Goal: Task Accomplishment & Management: Manage account settings

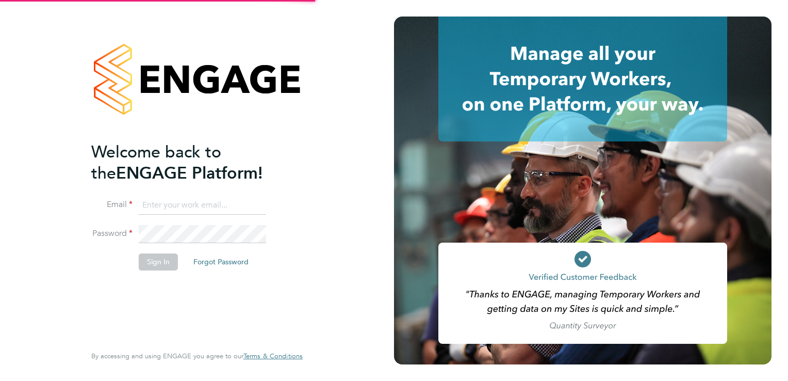
type input "[EMAIL_ADDRESS][DOMAIN_NAME]"
click at [159, 265] on button "Sign In" at bounding box center [158, 261] width 39 height 16
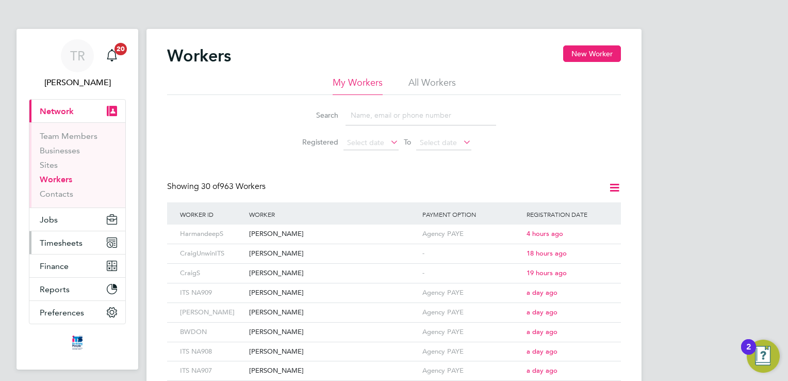
click at [69, 246] on span "Timesheets" at bounding box center [61, 243] width 43 height 10
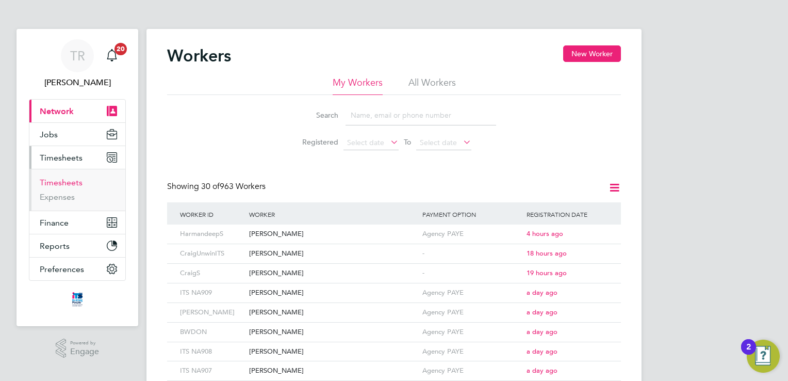
click at [69, 181] on link "Timesheets" at bounding box center [61, 182] width 43 height 10
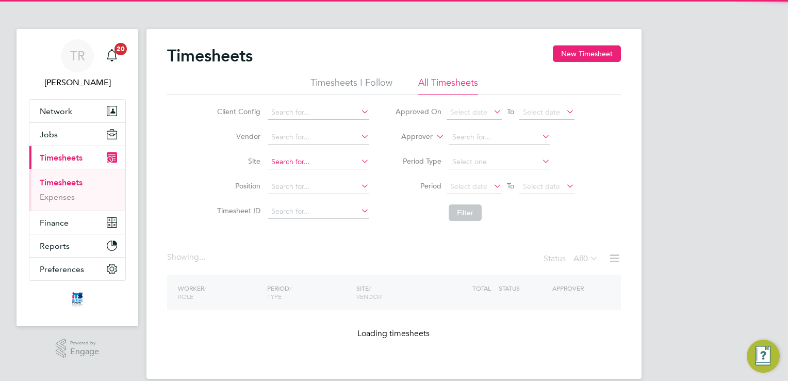
click at [305, 166] on input at bounding box center [319, 162] width 102 height 14
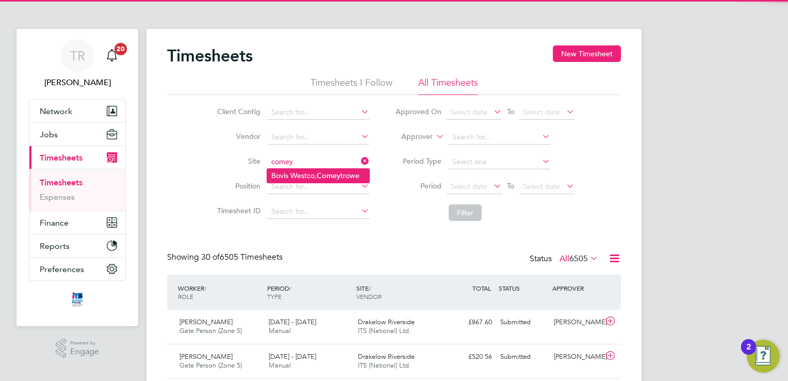
click at [299, 170] on li "Bovis Westco, Comey trowe" at bounding box center [318, 176] width 102 height 14
type input "Bovis Westco, Comeytrowe"
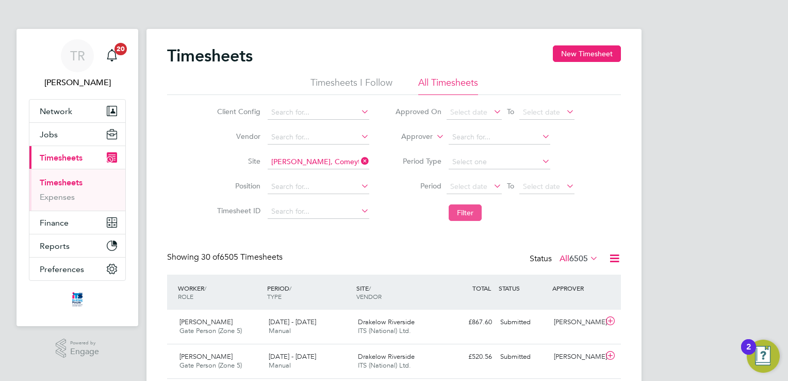
click at [476, 212] on button "Filter" at bounding box center [465, 212] width 33 height 16
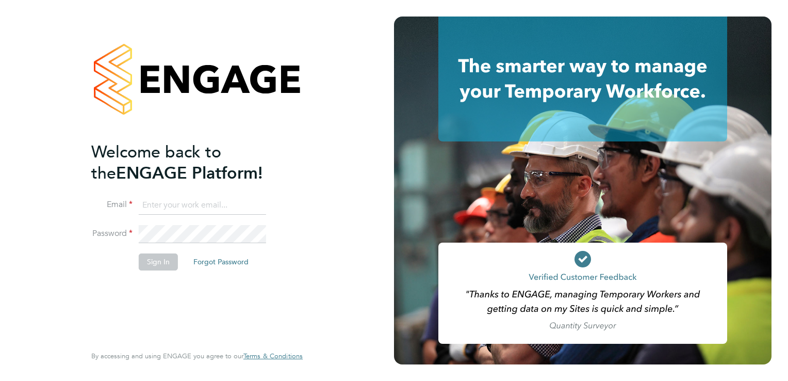
type input "tanyarowse@itsconstruction.co.uk"
click at [153, 258] on button "Sign In" at bounding box center [158, 261] width 39 height 16
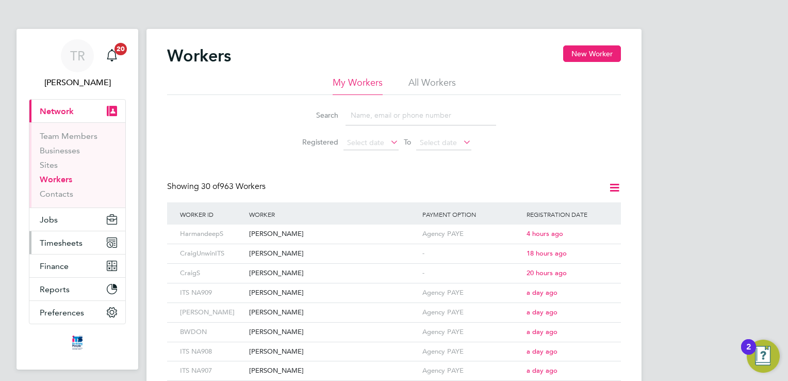
click at [67, 242] on span "Timesheets" at bounding box center [61, 243] width 43 height 10
click at [62, 243] on span "Timesheets" at bounding box center [61, 243] width 43 height 10
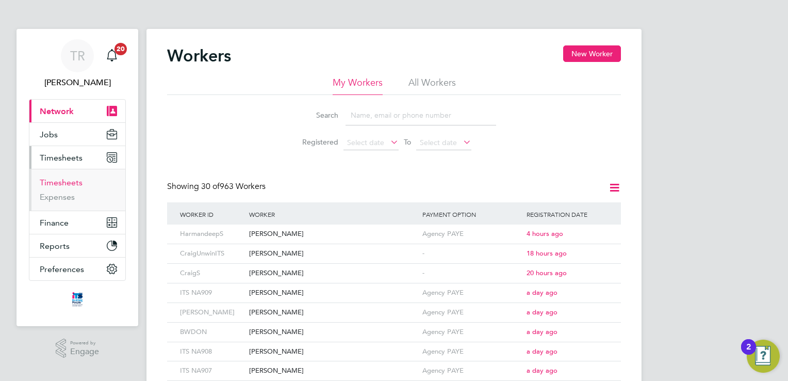
click at [64, 178] on link "Timesheets" at bounding box center [61, 182] width 43 height 10
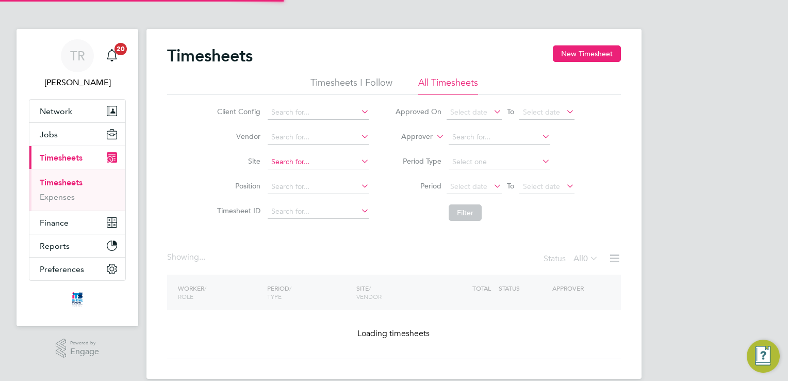
click at [315, 159] on input at bounding box center [319, 162] width 102 height 14
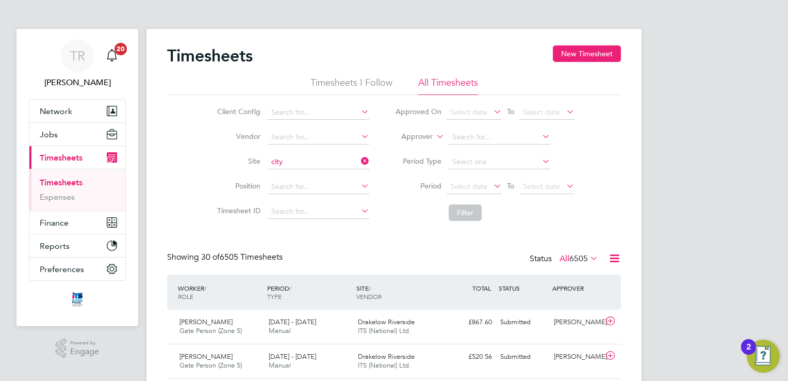
drag, startPoint x: 317, startPoint y: 172, endPoint x: 348, endPoint y: 174, distance: 31.0
click at [317, 172] on li "City Gateway" at bounding box center [361, 176] width 188 height 14
type input "City Gateway"
click at [466, 220] on button "Filter" at bounding box center [465, 212] width 33 height 16
click at [306, 159] on input at bounding box center [319, 162] width 102 height 14
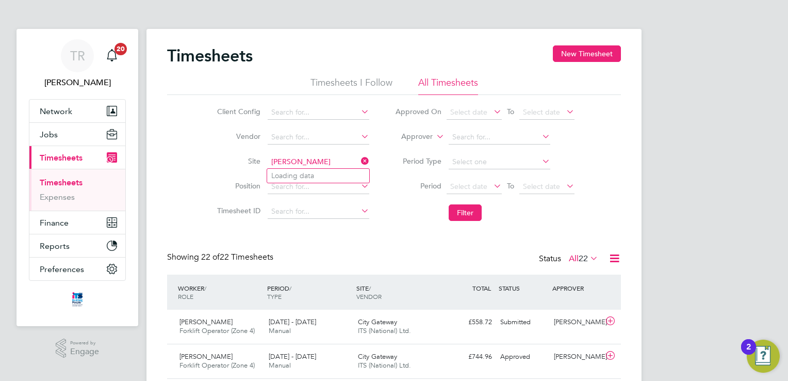
type input "67CD02 -Royal Parade"
drag, startPoint x: 306, startPoint y: 159, endPoint x: 311, endPoint y: 160, distance: 5.2
click at [310, 160] on input "67CD02 -Royal Parade" at bounding box center [319, 162] width 102 height 14
type input "[PERSON_NAME]"
click at [302, 184] on input at bounding box center [319, 186] width 102 height 14
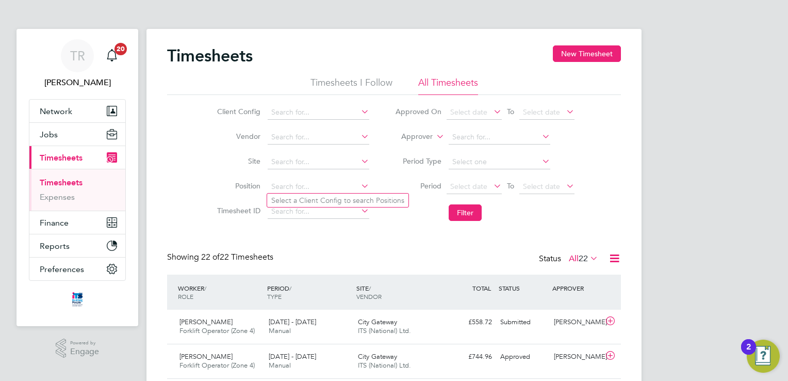
click at [310, 172] on li "Site" at bounding box center [291, 162] width 181 height 25
drag, startPoint x: 316, startPoint y: 161, endPoint x: 339, endPoint y: 154, distance: 24.3
click at [329, 156] on input at bounding box center [319, 162] width 102 height 14
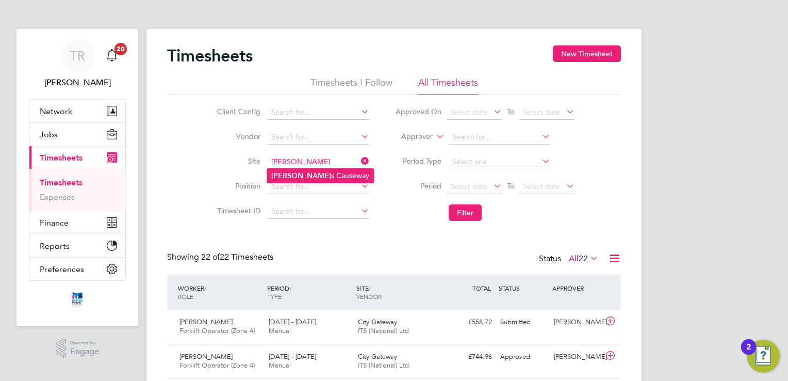
click at [343, 177] on li "Cribb s Causeway" at bounding box center [320, 176] width 106 height 14
type input "[PERSON_NAME] Causeway"
click at [474, 214] on button "Filter" at bounding box center [465, 212] width 33 height 16
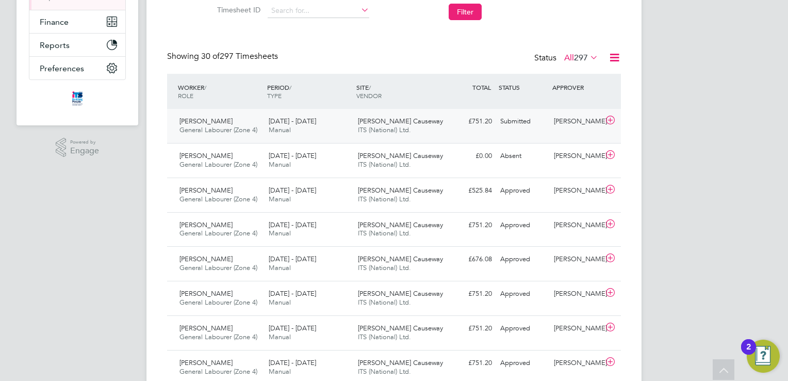
click at [556, 128] on div "Dayne Jones" at bounding box center [577, 121] width 54 height 17
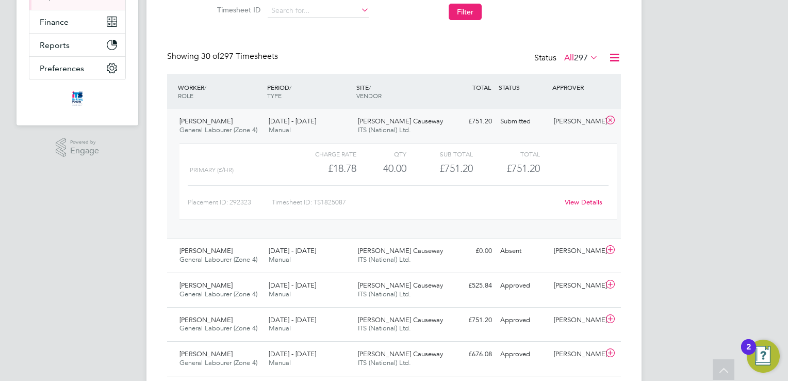
click at [576, 201] on link "View Details" at bounding box center [584, 201] width 38 height 9
click at [388, 323] on span "ITS (National) Ltd." at bounding box center [384, 327] width 53 height 9
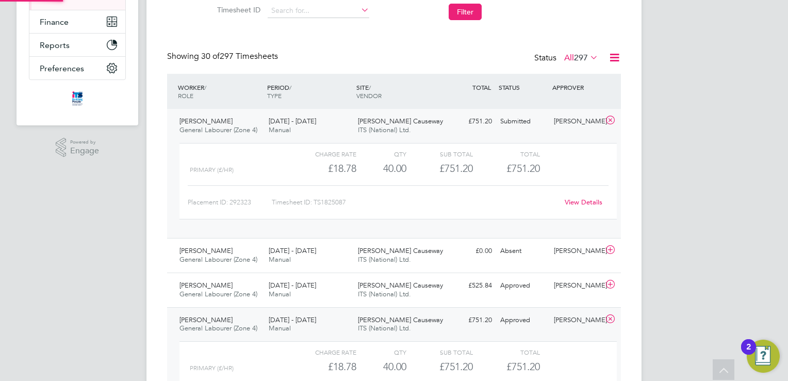
scroll to position [17, 100]
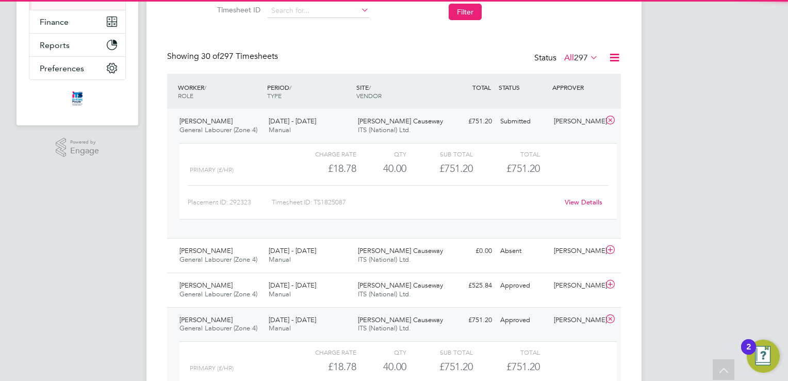
click at [393, 323] on span "ITS (National) Ltd." at bounding box center [384, 327] width 53 height 9
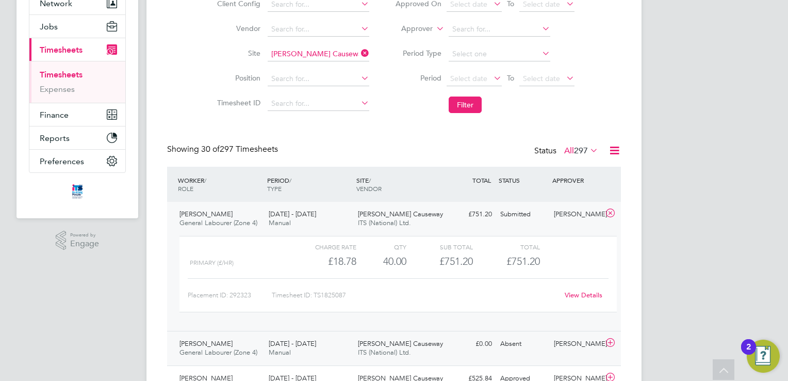
scroll to position [0, 0]
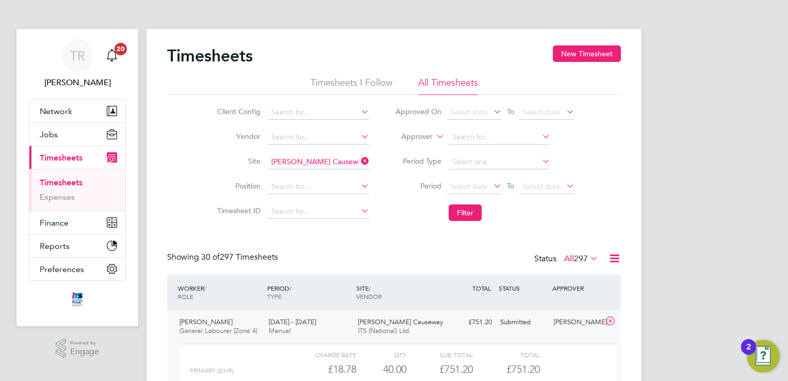
click at [401, 259] on div "Showing 30 of 297 Timesheets Status All 297" at bounding box center [394, 263] width 454 height 23
click at [511, 255] on div "Showing 30 of 297 Timesheets Status All 297" at bounding box center [394, 263] width 454 height 23
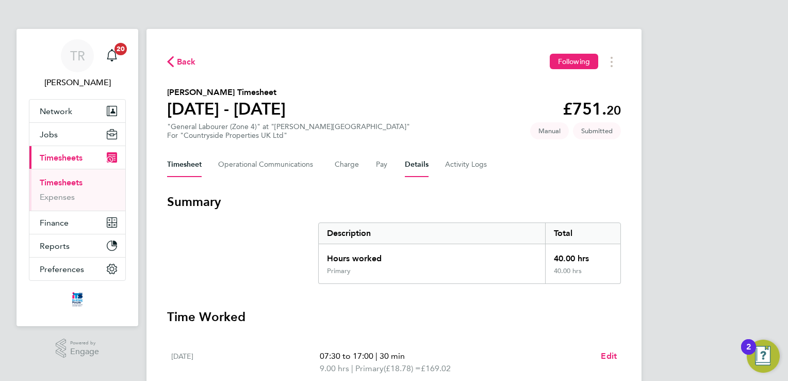
click at [409, 160] on button "Details" at bounding box center [417, 164] width 24 height 25
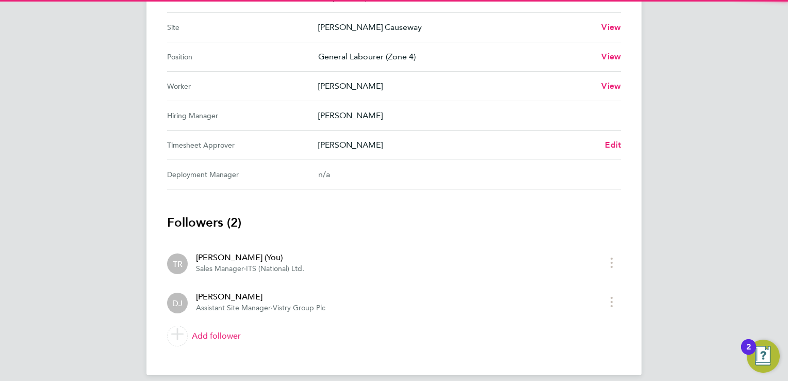
scroll to position [448, 0]
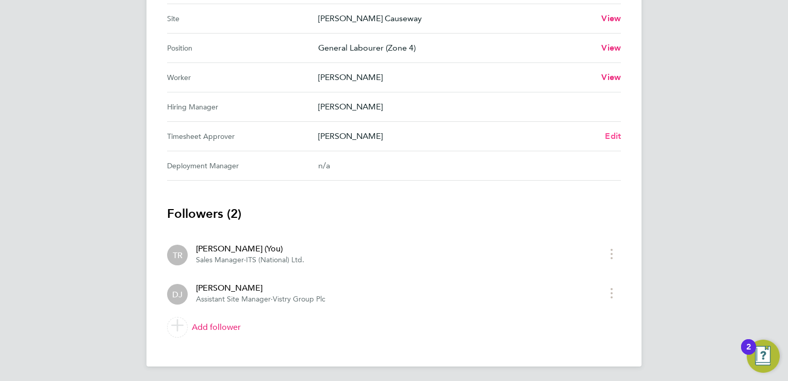
click at [613, 136] on span "Edit" at bounding box center [613, 136] width 16 height 10
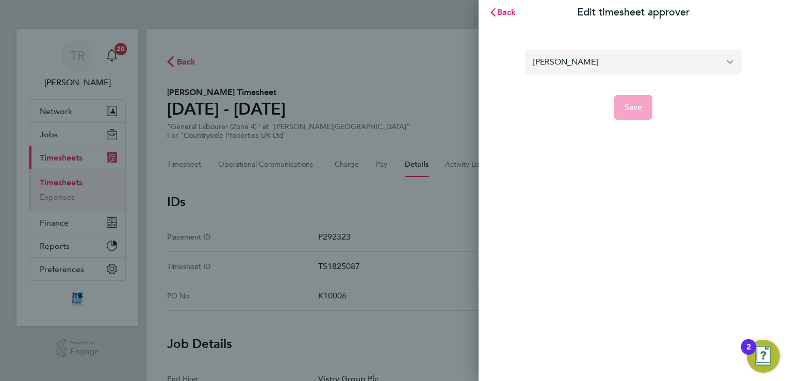
click at [594, 65] on input "[PERSON_NAME]" at bounding box center [633, 61] width 217 height 24
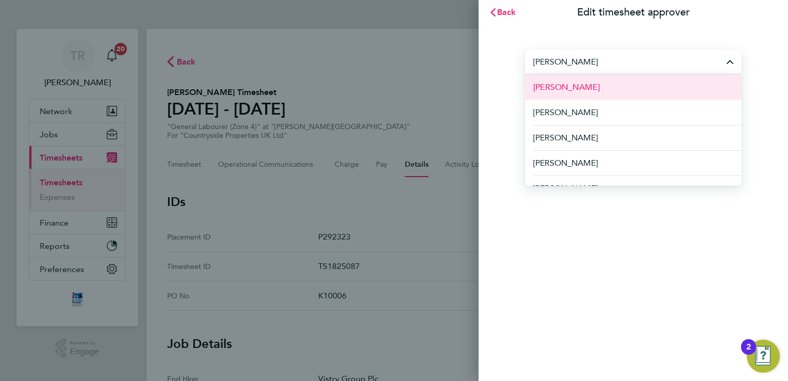
click at [577, 94] on li "[PERSON_NAME]" at bounding box center [633, 86] width 217 height 25
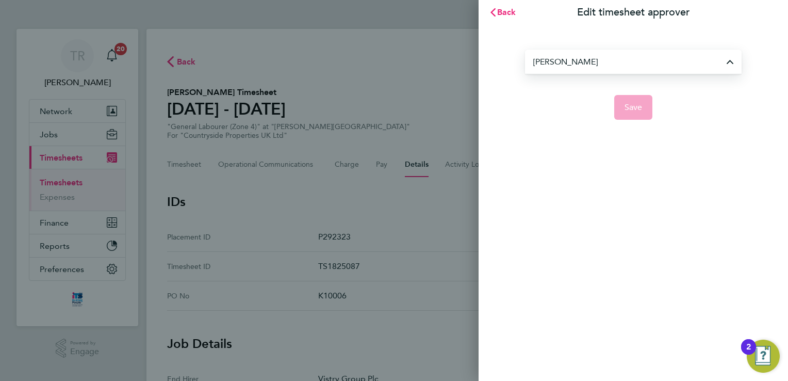
type input "[PERSON_NAME]"
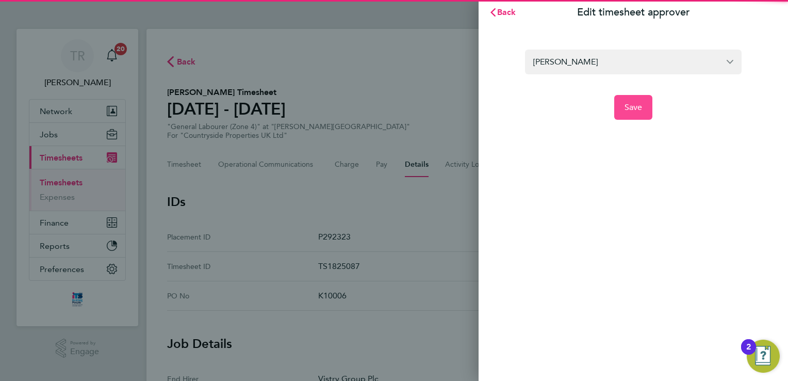
click at [635, 114] on button "Save" at bounding box center [633, 107] width 39 height 25
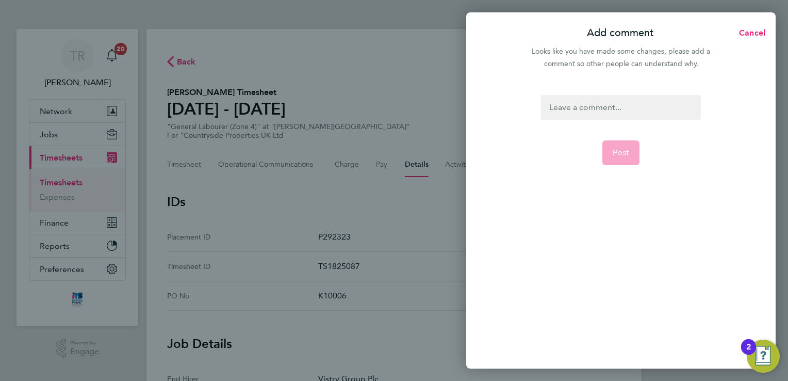
click at [608, 115] on div at bounding box center [620, 107] width 159 height 25
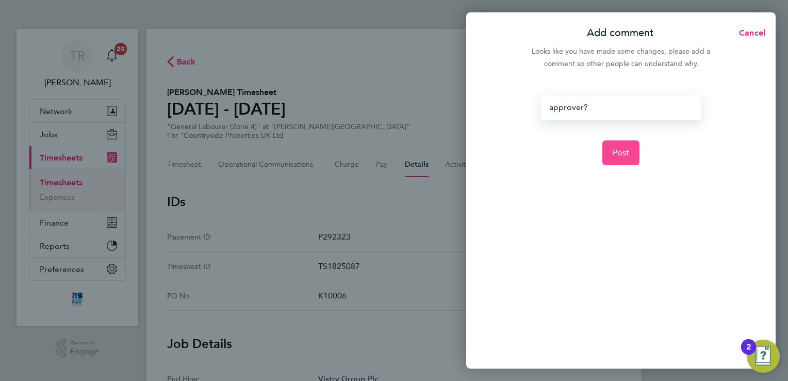
click at [610, 150] on button "Post" at bounding box center [621, 152] width 38 height 25
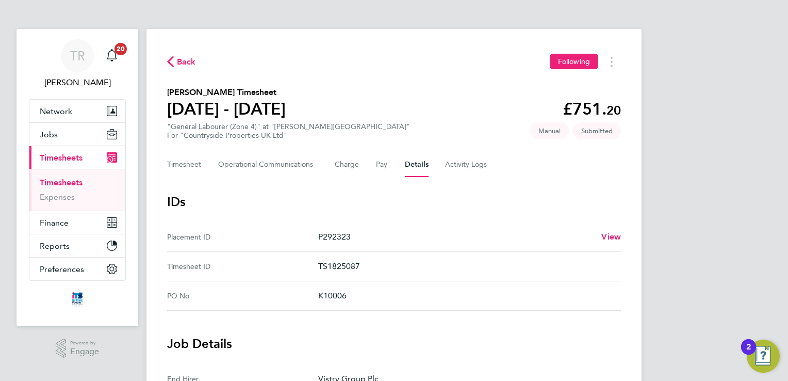
click at [50, 180] on link "Timesheets" at bounding box center [61, 182] width 43 height 10
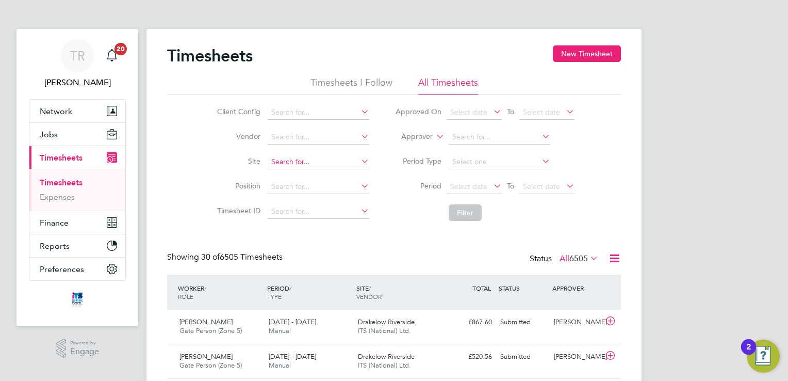
click at [329, 160] on input at bounding box center [319, 162] width 102 height 14
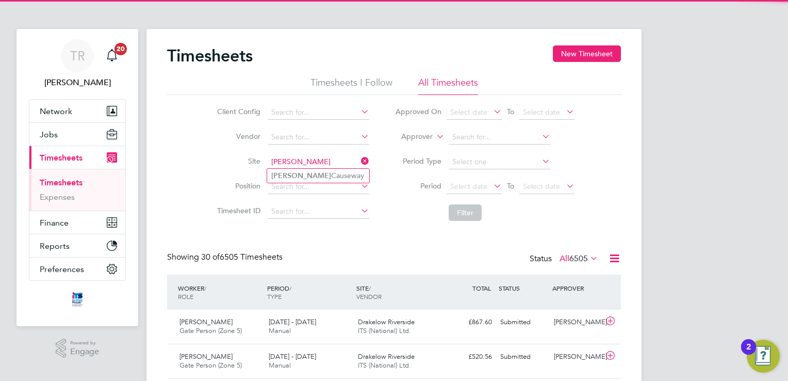
drag, startPoint x: 322, startPoint y: 173, endPoint x: 491, endPoint y: 191, distance: 170.0
click at [322, 174] on li "[PERSON_NAME] Causeway" at bounding box center [318, 176] width 102 height 14
type input "[PERSON_NAME] Causeway"
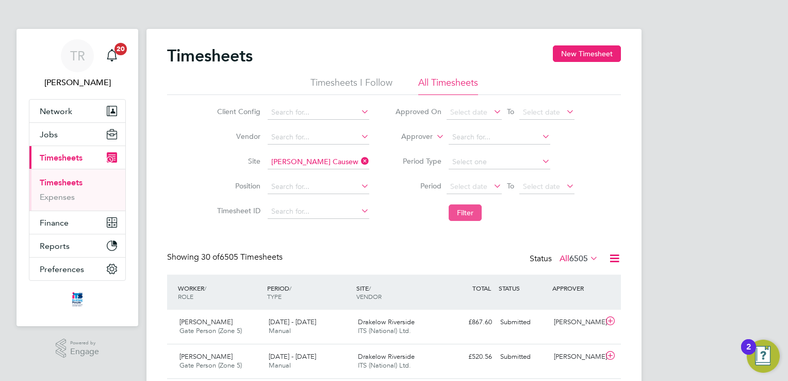
click at [470, 209] on button "Filter" at bounding box center [465, 212] width 33 height 16
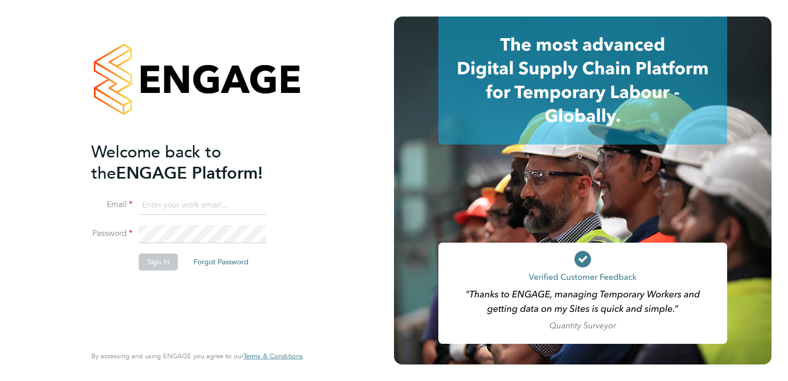
type input "[EMAIL_ADDRESS][DOMAIN_NAME]"
click at [168, 263] on button "Sign In" at bounding box center [158, 261] width 39 height 16
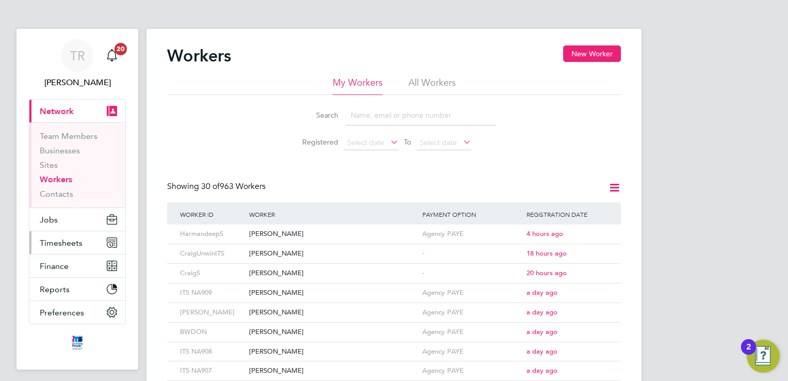
click at [69, 244] on span "Timesheets" at bounding box center [61, 243] width 43 height 10
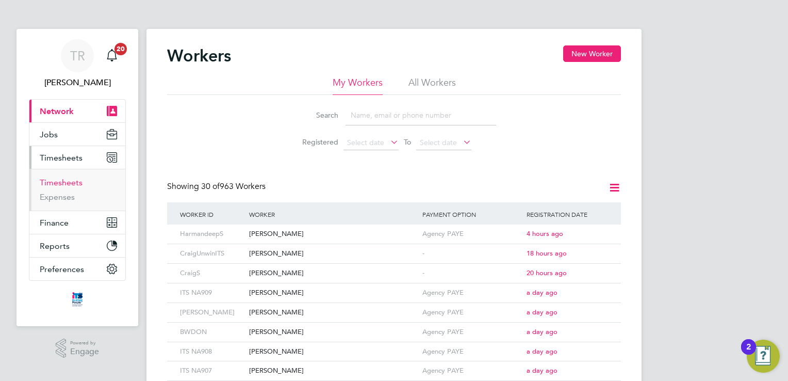
click at [65, 186] on link "Timesheets" at bounding box center [61, 182] width 43 height 10
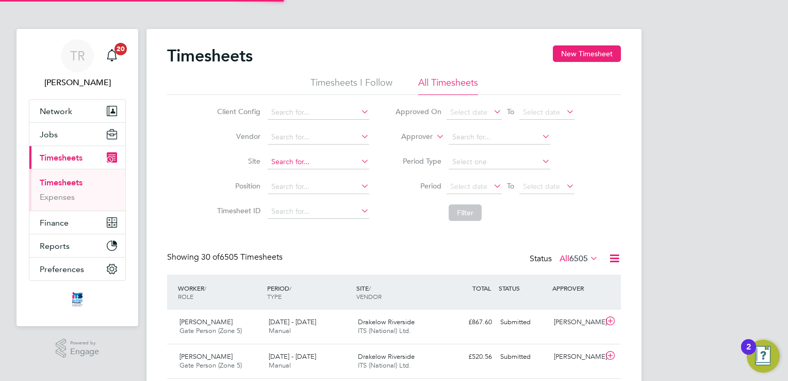
click at [280, 163] on input at bounding box center [319, 162] width 102 height 14
click at [283, 175] on b "Cribbs" at bounding box center [301, 175] width 60 height 9
type input "Cribbs Causeway"
click at [472, 209] on button "Filter" at bounding box center [465, 212] width 33 height 16
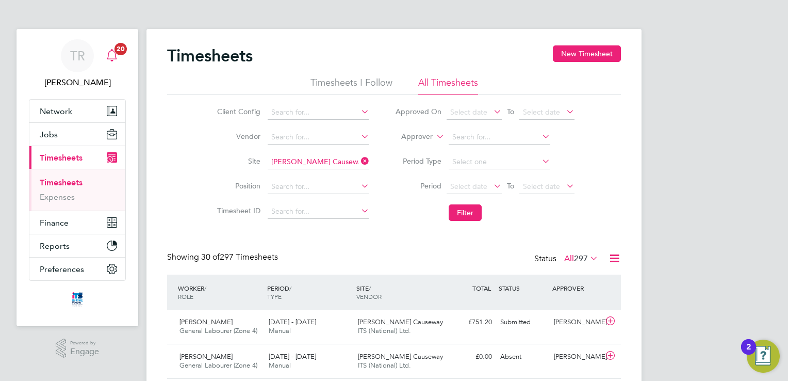
click at [126, 51] on span "20" at bounding box center [120, 49] width 12 height 12
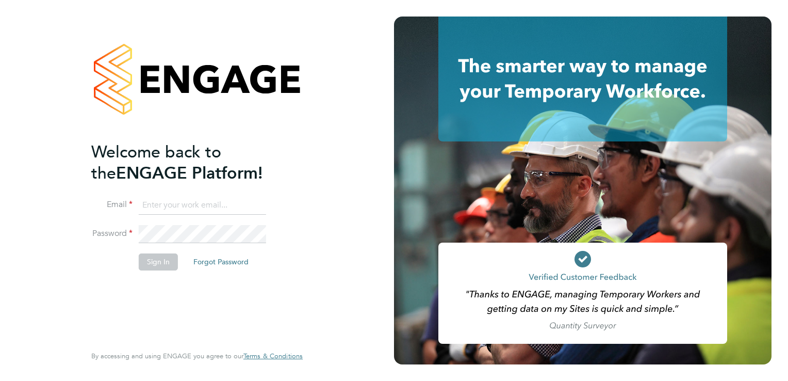
type input "[EMAIL_ADDRESS][DOMAIN_NAME]"
click at [159, 265] on button "Sign In" at bounding box center [158, 261] width 39 height 16
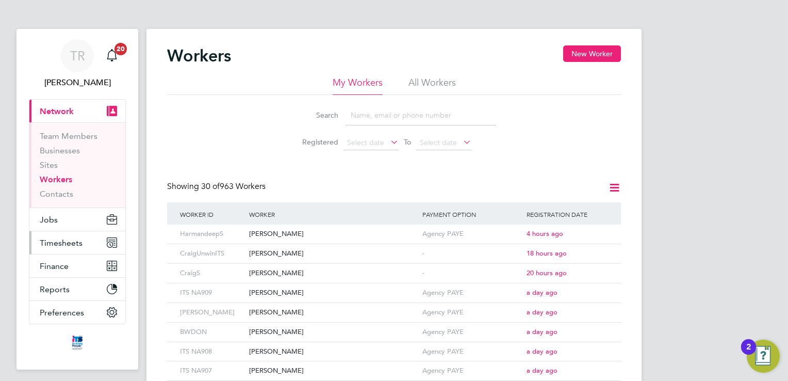
drag, startPoint x: 44, startPoint y: 241, endPoint x: 54, endPoint y: 242, distance: 9.3
click at [45, 243] on span "Timesheets" at bounding box center [61, 243] width 43 height 10
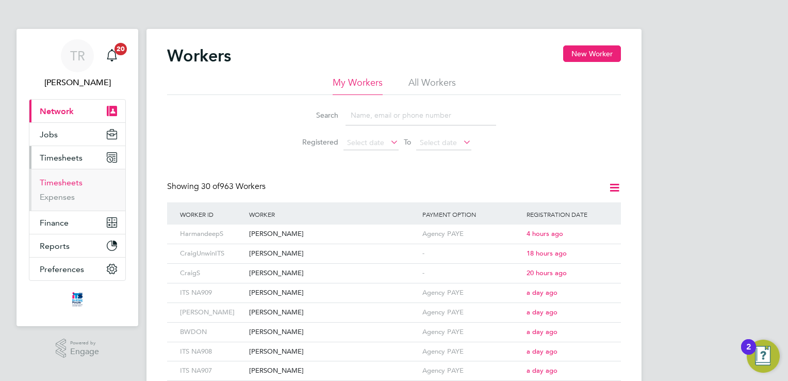
drag, startPoint x: 63, startPoint y: 180, endPoint x: 107, endPoint y: 180, distance: 44.3
click at [63, 180] on link "Timesheets" at bounding box center [61, 182] width 43 height 10
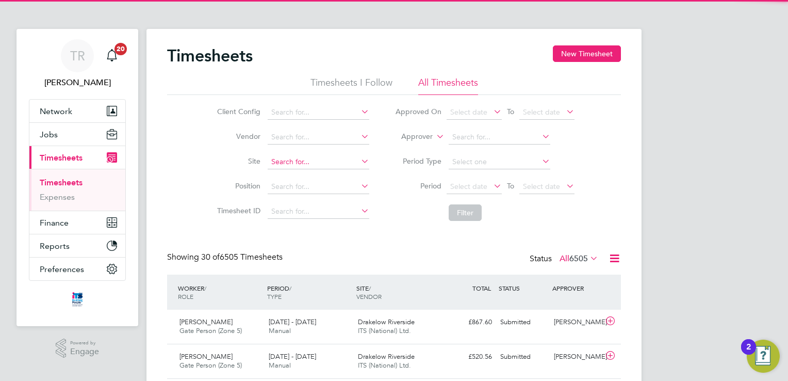
click at [302, 164] on input at bounding box center [319, 162] width 102 height 14
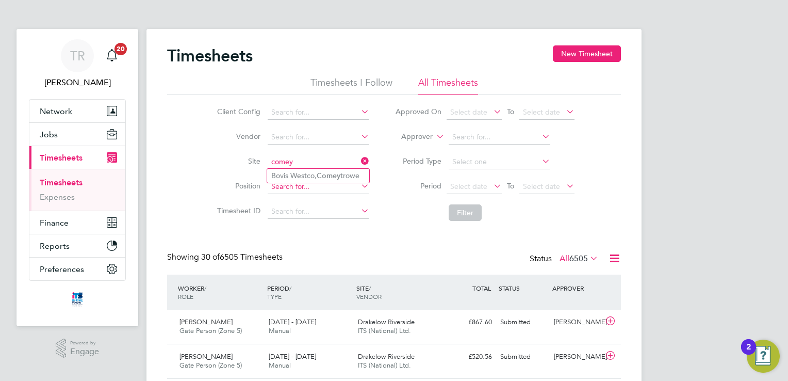
type input "comey"
click at [322, 186] on input at bounding box center [319, 186] width 102 height 14
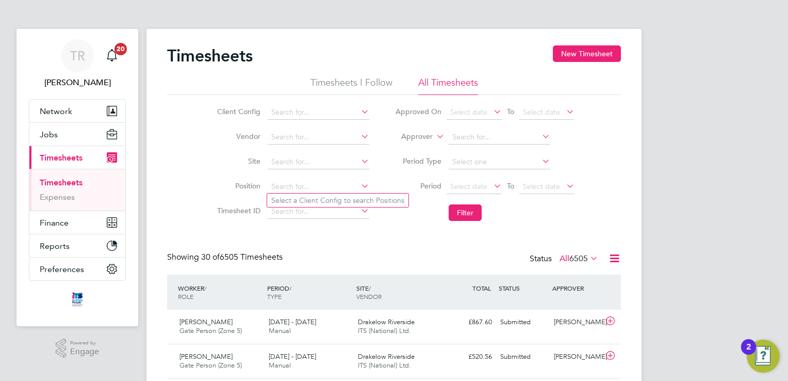
drag, startPoint x: 323, startPoint y: 178, endPoint x: 531, endPoint y: 195, distance: 208.5
click at [341, 178] on li "Position" at bounding box center [291, 186] width 181 height 25
click at [312, 160] on input at bounding box center [319, 162] width 102 height 14
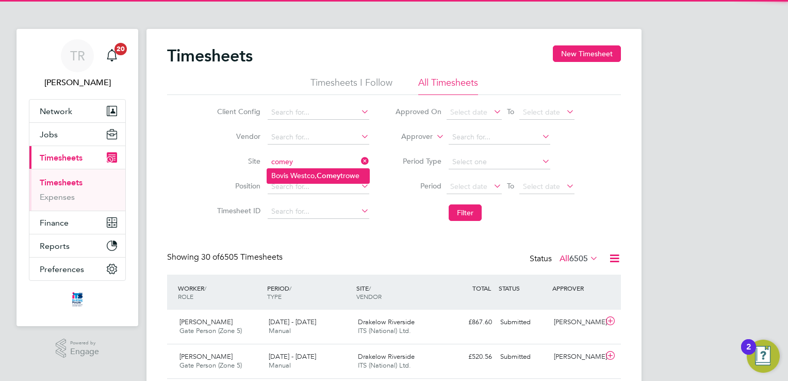
click at [319, 171] on b "Comey" at bounding box center [329, 175] width 24 height 9
type input "[PERSON_NAME], Comeytrowe"
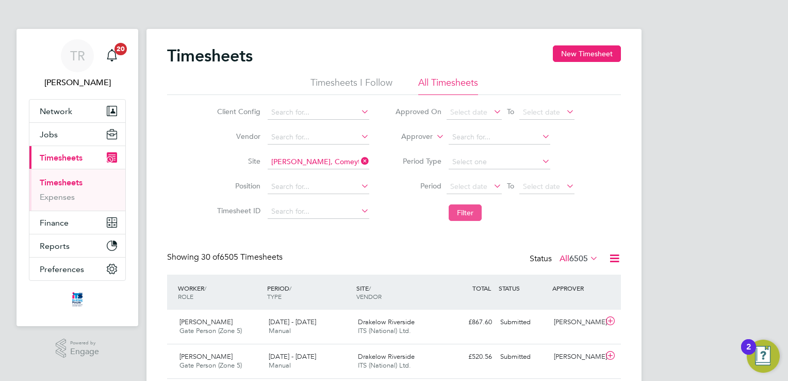
click at [474, 207] on button "Filter" at bounding box center [465, 212] width 33 height 16
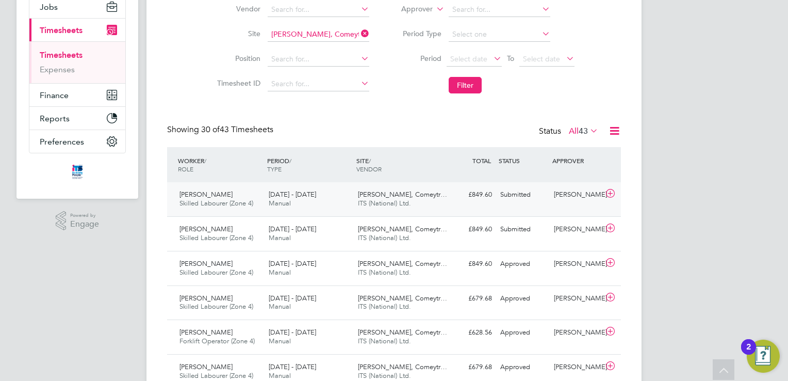
click at [506, 193] on div "Submitted" at bounding box center [523, 194] width 54 height 17
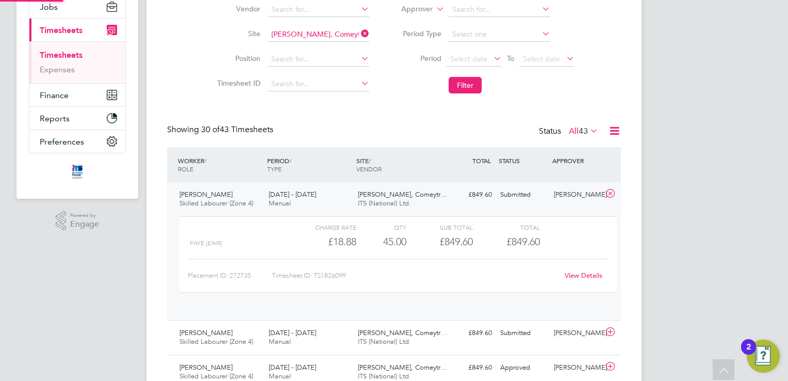
scroll to position [17, 100]
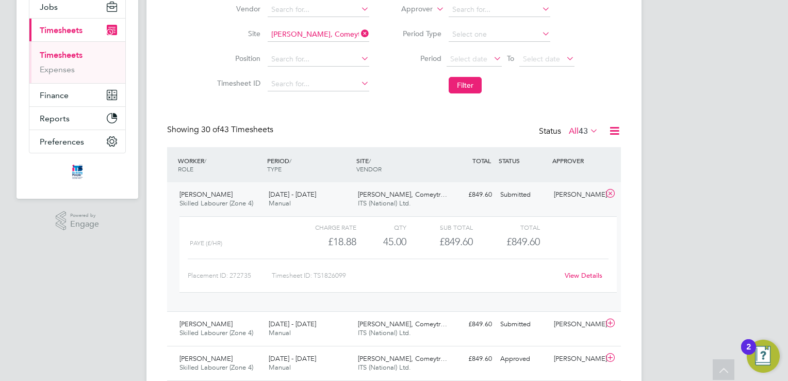
click at [582, 274] on link "View Details" at bounding box center [584, 275] width 38 height 9
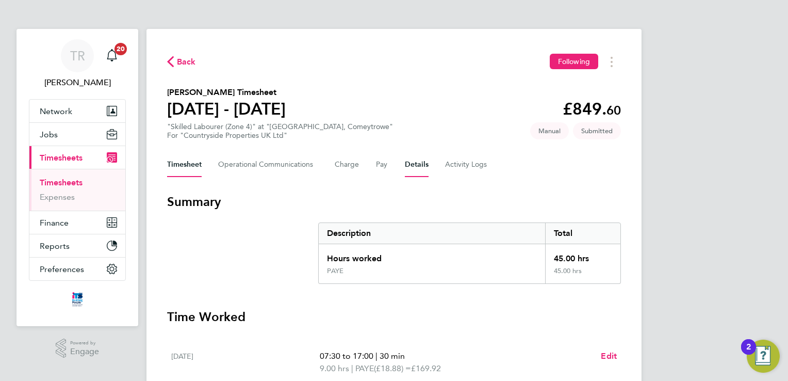
click at [417, 161] on button "Details" at bounding box center [417, 164] width 24 height 25
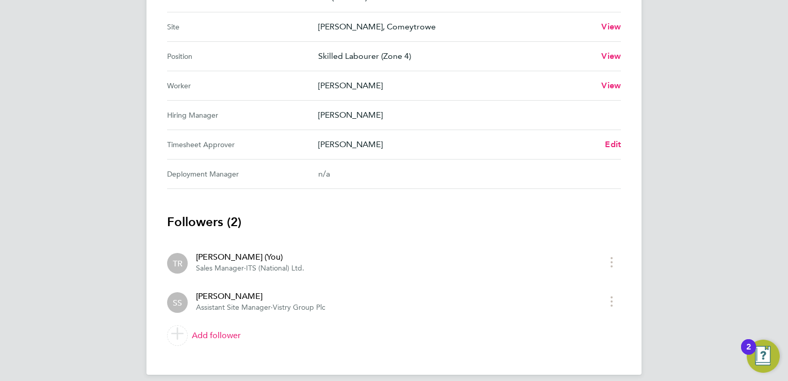
scroll to position [419, 0]
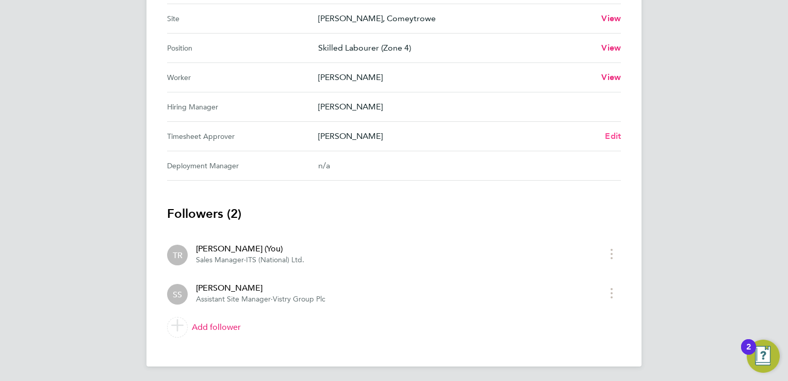
click at [610, 135] on span "Edit" at bounding box center [613, 136] width 16 height 10
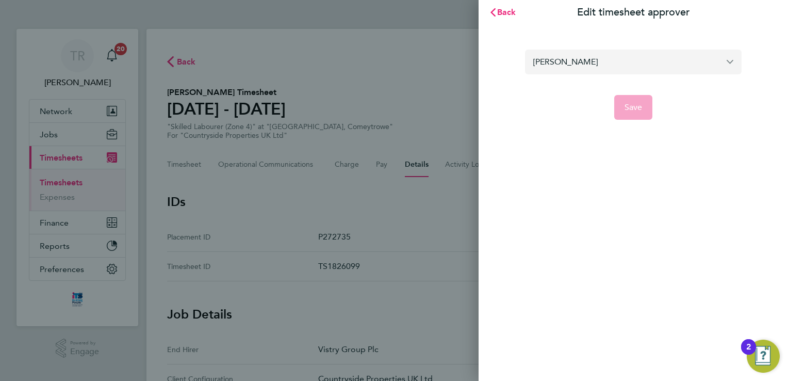
click at [579, 60] on input "[PERSON_NAME]" at bounding box center [633, 61] width 217 height 24
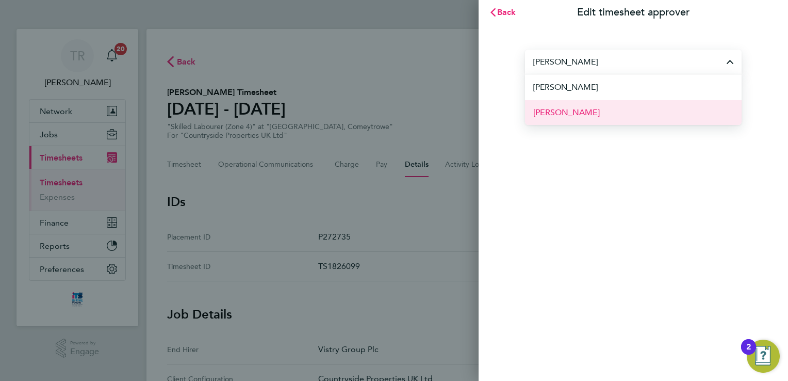
click at [587, 111] on span "[PERSON_NAME]" at bounding box center [566, 112] width 67 height 12
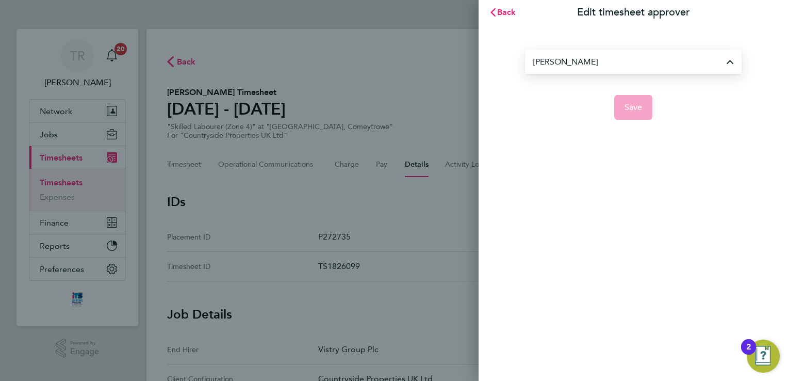
type input "[PERSON_NAME]"
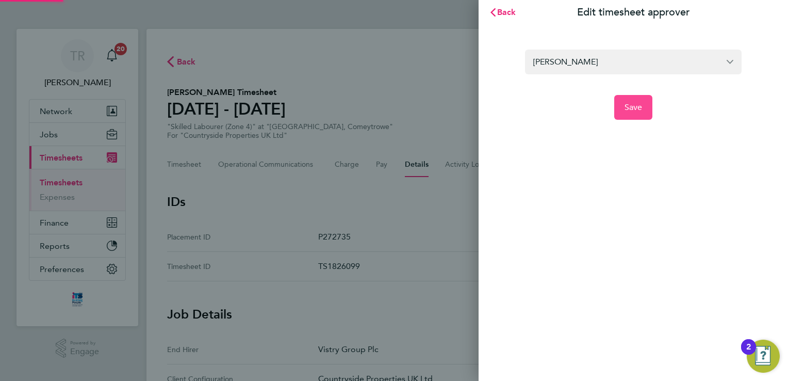
click at [627, 105] on span "Save" at bounding box center [633, 107] width 18 height 10
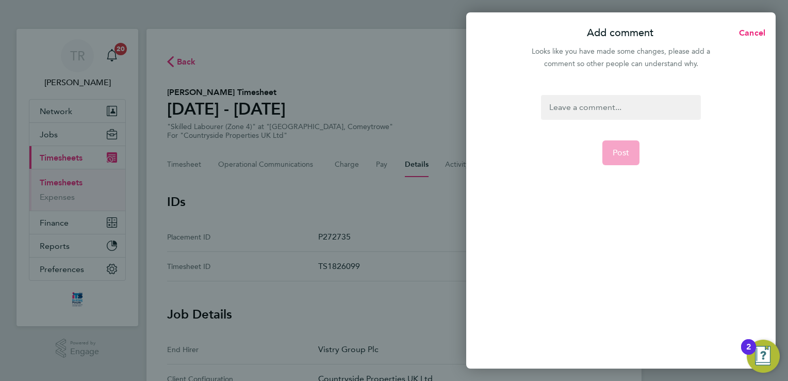
click at [582, 112] on div at bounding box center [620, 107] width 159 height 25
click at [574, 108] on div at bounding box center [620, 107] width 159 height 25
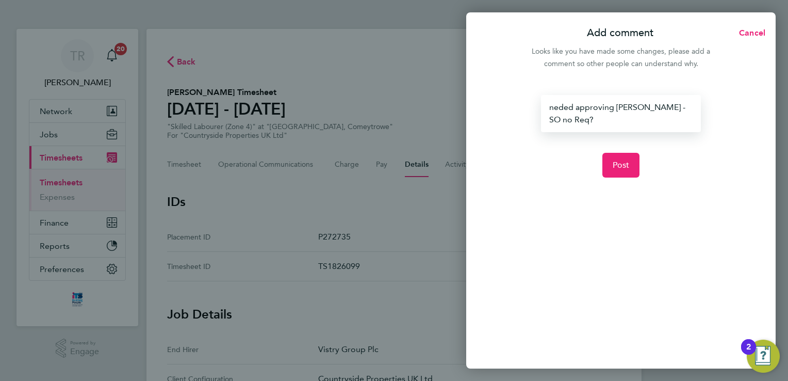
click at [621, 106] on div "neded approving pease - SO no Req?" at bounding box center [620, 113] width 159 height 37
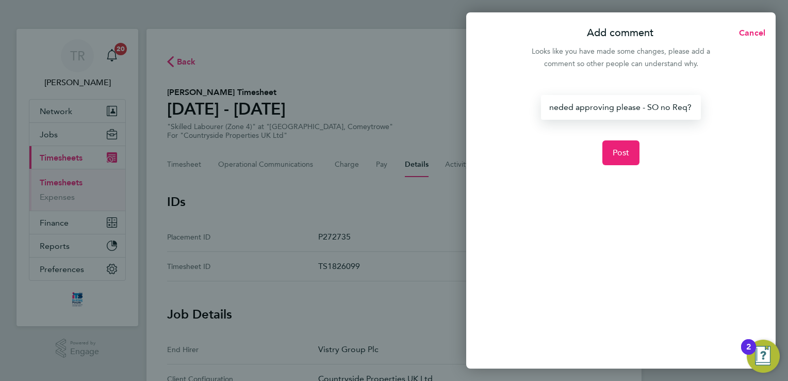
click at [559, 106] on div "neded approving please - SO no Req?" at bounding box center [620, 107] width 159 height 25
click at [629, 153] on button "Post" at bounding box center [621, 152] width 38 height 25
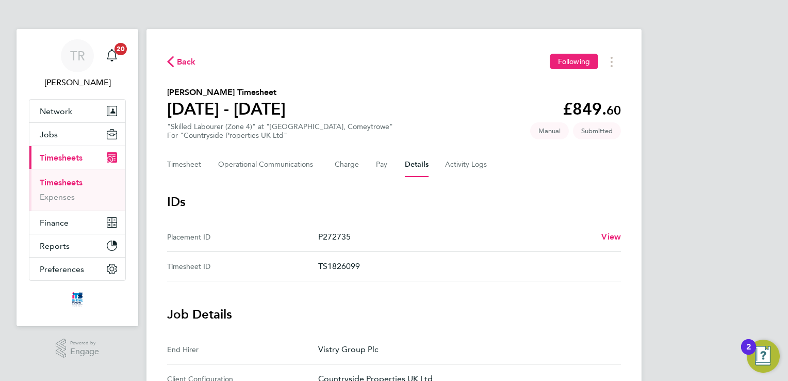
click at [59, 184] on link "Timesheets" at bounding box center [61, 182] width 43 height 10
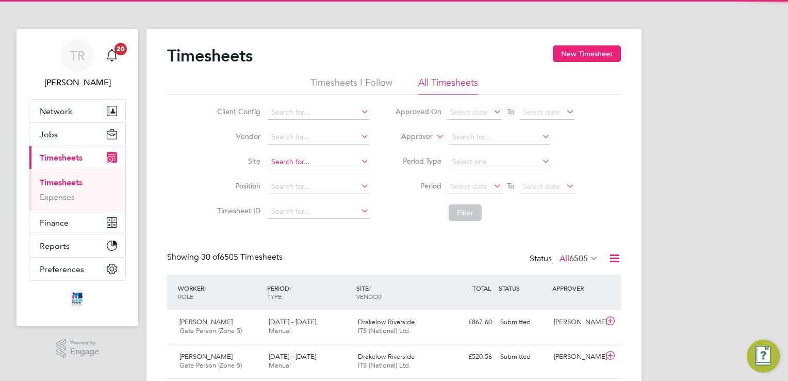
click at [299, 167] on input at bounding box center [319, 162] width 102 height 14
click at [299, 178] on li "Bovis Westco, Comey trowe" at bounding box center [318, 176] width 102 height 14
type input "[PERSON_NAME], Comeytrowe"
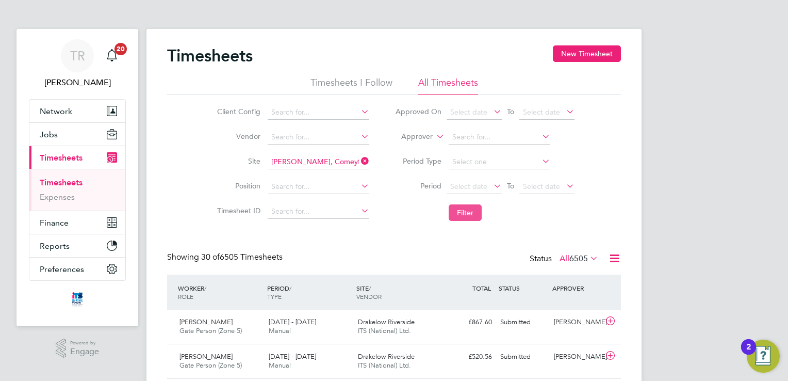
click at [464, 211] on button "Filter" at bounding box center [465, 212] width 33 height 16
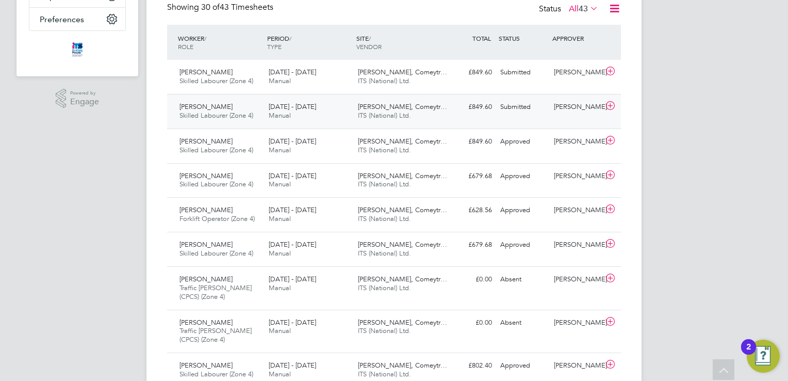
click at [560, 115] on div "[PERSON_NAME]" at bounding box center [577, 106] width 54 height 17
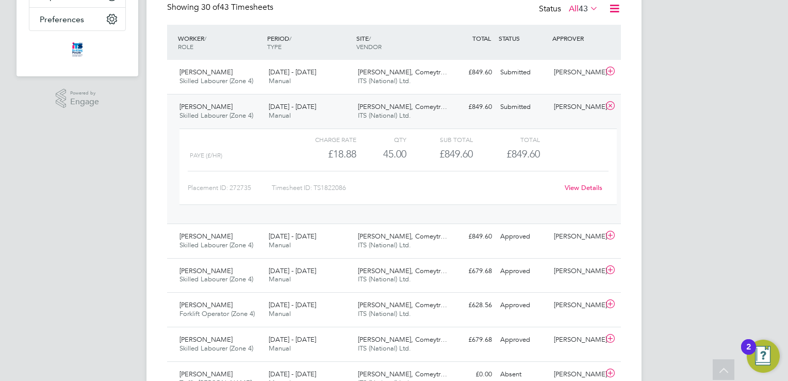
click at [570, 192] on link "View Details" at bounding box center [584, 187] width 38 height 9
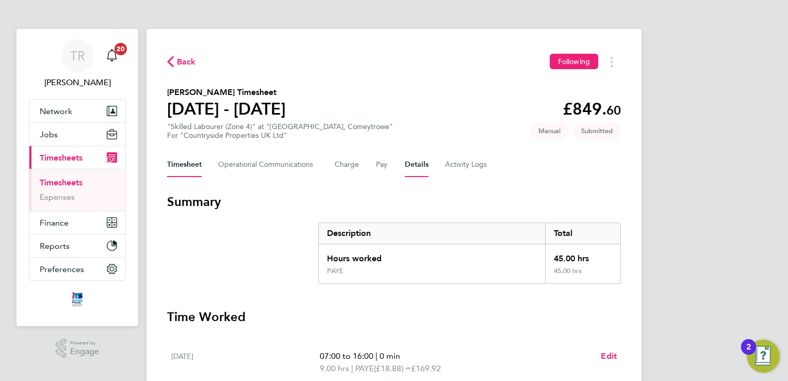
click at [412, 161] on button "Details" at bounding box center [417, 164] width 24 height 25
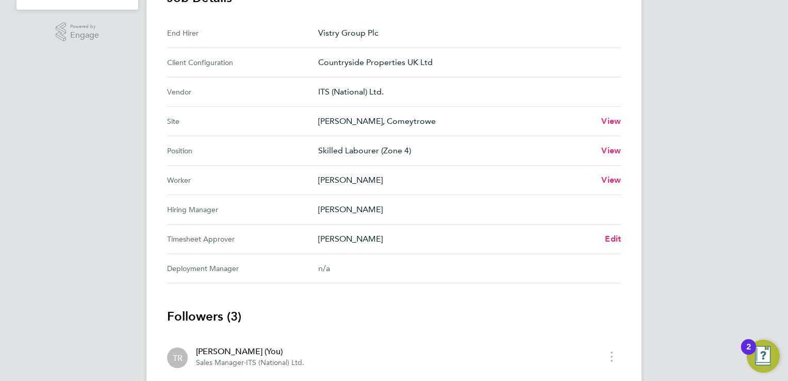
scroll to position [319, 0]
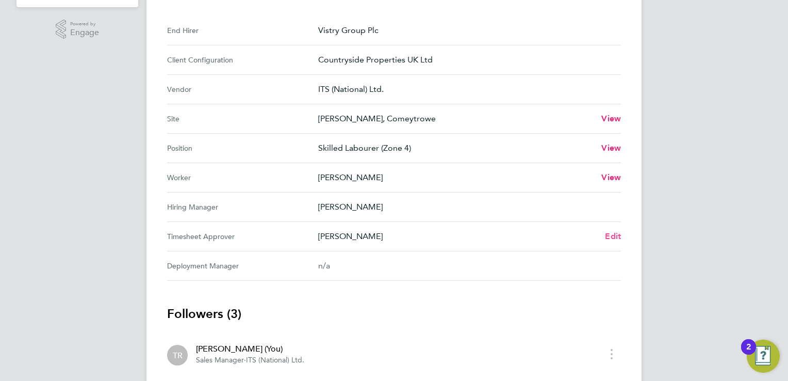
click at [611, 236] on span "Edit" at bounding box center [613, 236] width 16 height 10
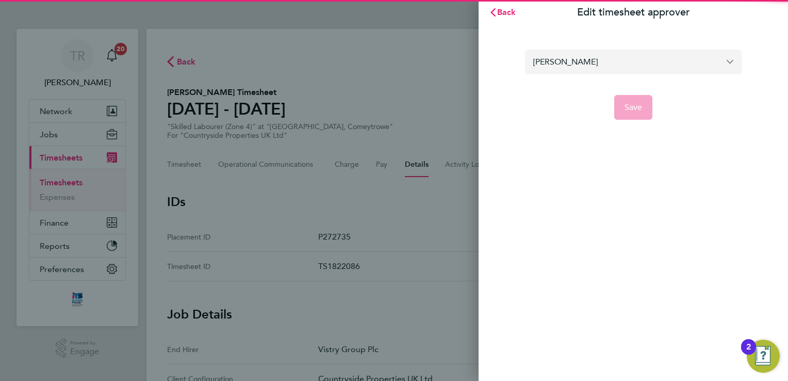
click at [585, 63] on input "[PERSON_NAME]" at bounding box center [633, 61] width 217 height 24
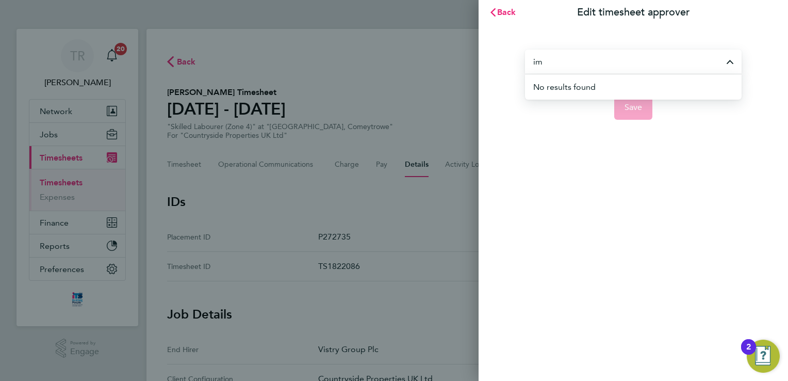
type input "i"
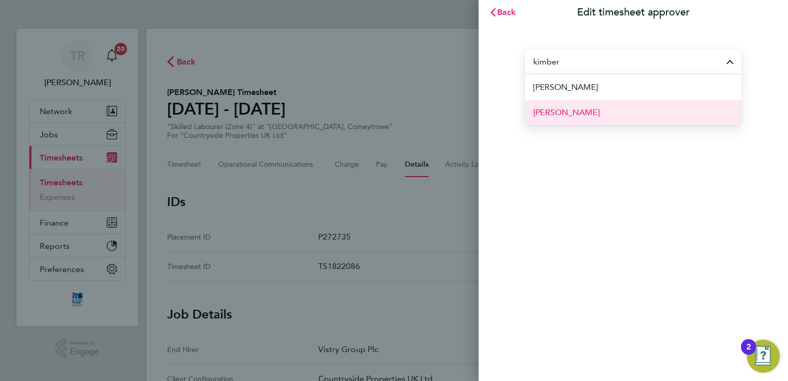
click at [587, 109] on span "[PERSON_NAME]" at bounding box center [566, 112] width 67 height 12
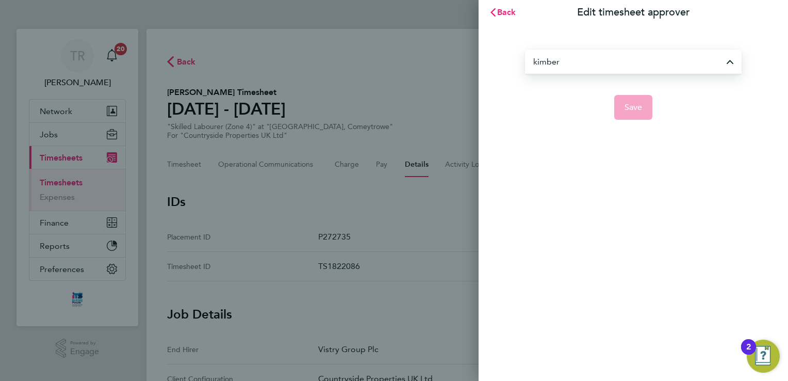
type input "[PERSON_NAME]"
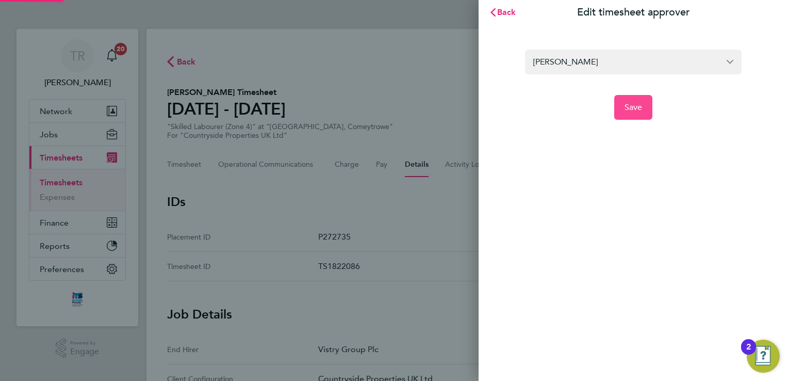
click at [641, 111] on span "Save" at bounding box center [633, 107] width 18 height 10
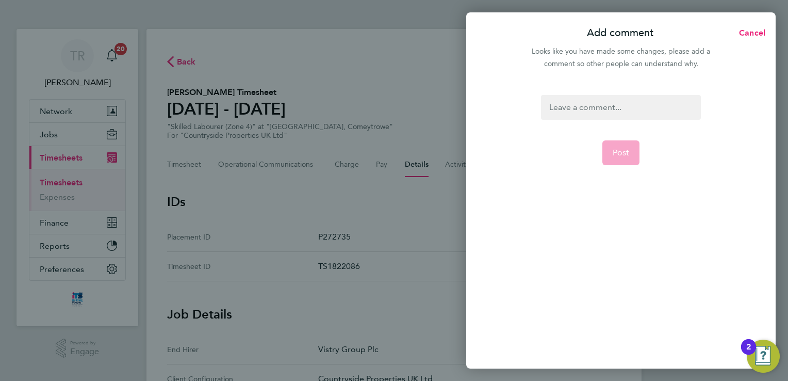
click at [557, 108] on div at bounding box center [620, 107] width 159 height 25
click at [557, 109] on div at bounding box center [620, 107] width 159 height 25
click at [593, 108] on div "needs approvig please - SO no Req?" at bounding box center [620, 107] width 159 height 25
click at [625, 154] on span "Post" at bounding box center [621, 152] width 17 height 10
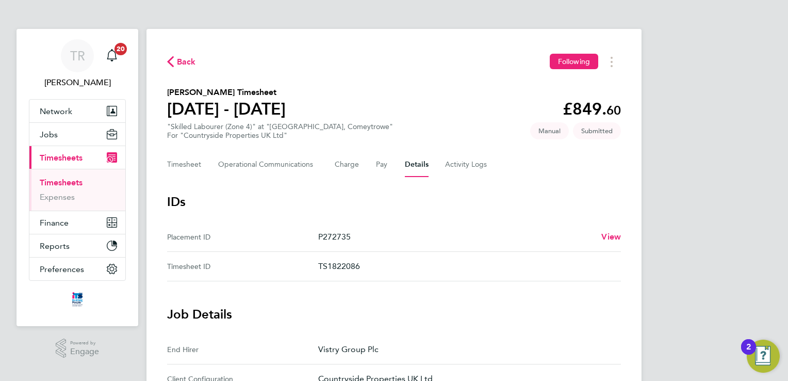
drag, startPoint x: 40, startPoint y: 174, endPoint x: 46, endPoint y: 175, distance: 6.3
click at [41, 174] on ul "Timesheets Expenses" at bounding box center [77, 190] width 96 height 42
drag, startPoint x: 61, startPoint y: 155, endPoint x: 62, endPoint y: 177, distance: 22.7
click at [62, 155] on span "Timesheets" at bounding box center [61, 158] width 43 height 10
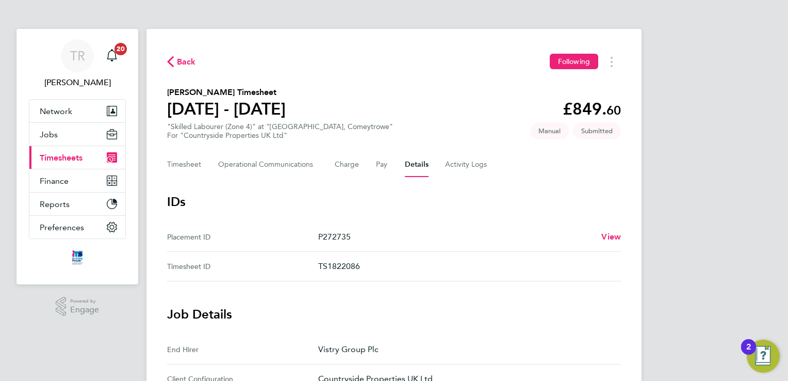
click at [62, 156] on span "Timesheets" at bounding box center [61, 158] width 43 height 10
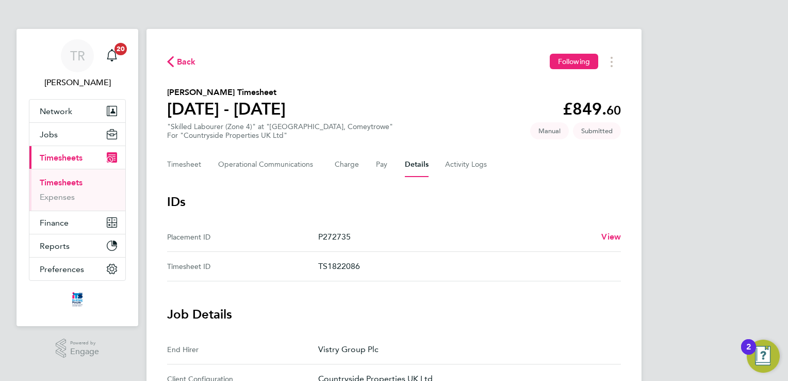
click at [66, 183] on link "Timesheets" at bounding box center [61, 182] width 43 height 10
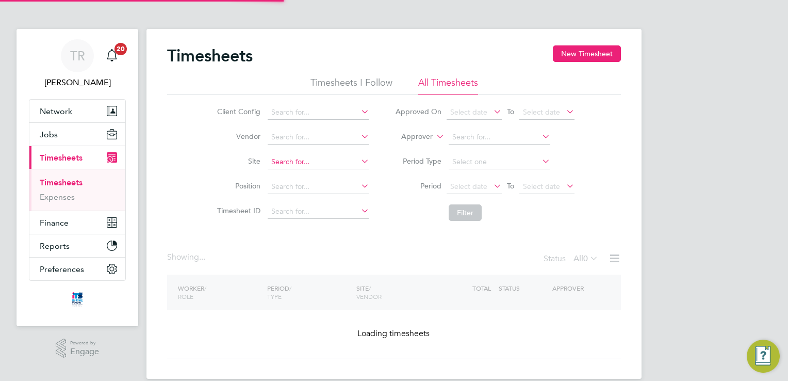
click at [286, 158] on input at bounding box center [319, 162] width 102 height 14
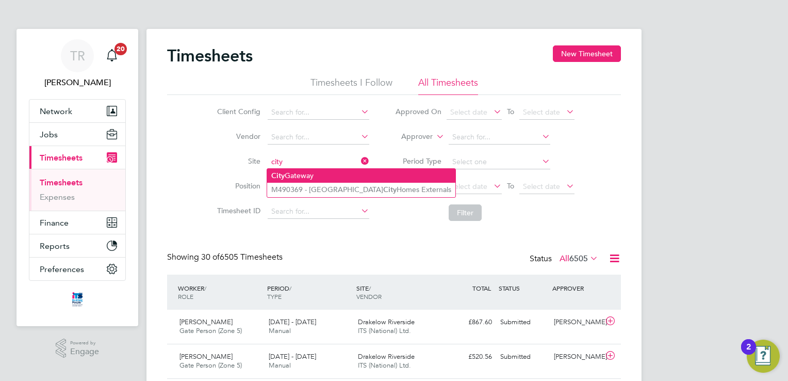
drag, startPoint x: 292, startPoint y: 171, endPoint x: 310, endPoint y: 180, distance: 20.5
click at [301, 175] on li "City Gateway" at bounding box center [361, 176] width 188 height 14
type input "City Gateway"
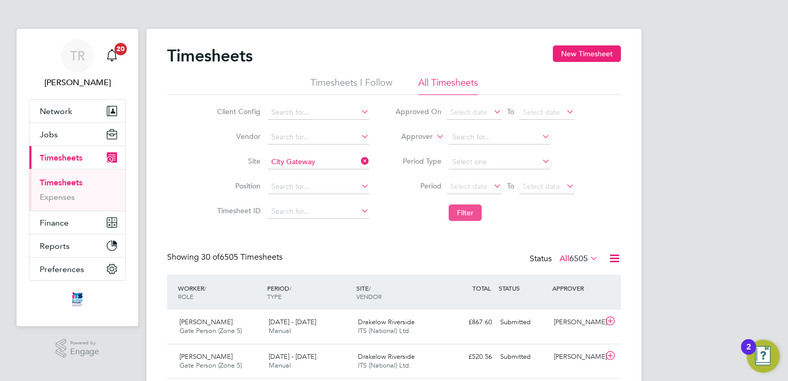
click at [471, 208] on button "Filter" at bounding box center [465, 212] width 33 height 16
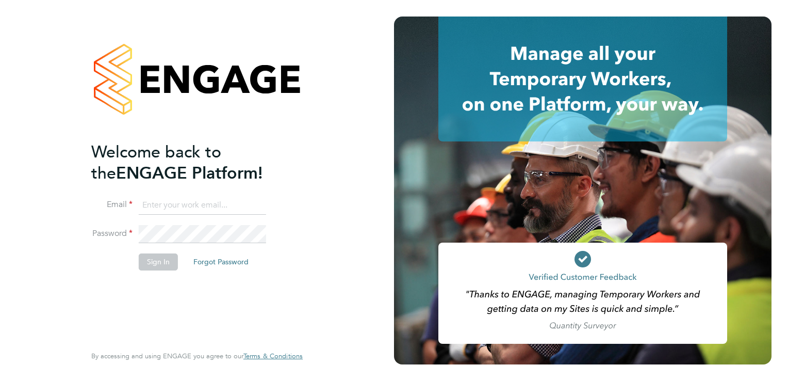
type input "[EMAIL_ADDRESS][DOMAIN_NAME]"
click at [165, 263] on button "Sign In" at bounding box center [158, 261] width 39 height 16
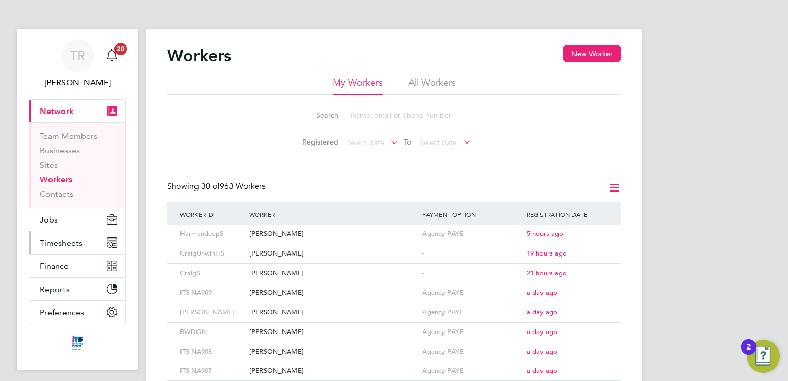
click at [64, 242] on span "Timesheets" at bounding box center [61, 243] width 43 height 10
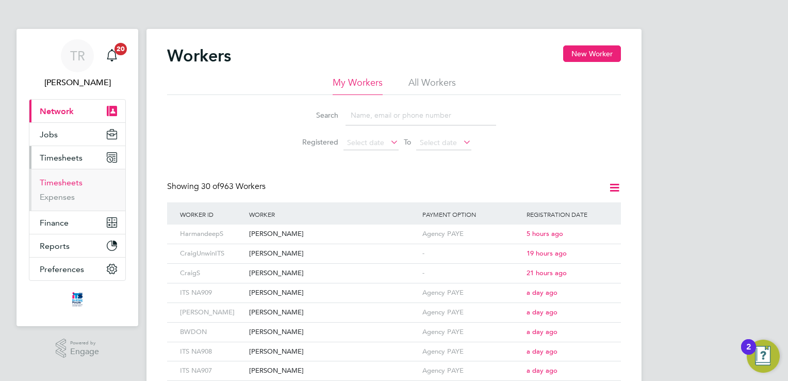
click at [68, 178] on link "Timesheets" at bounding box center [61, 182] width 43 height 10
